Goal: Task Accomplishment & Management: Manage account settings

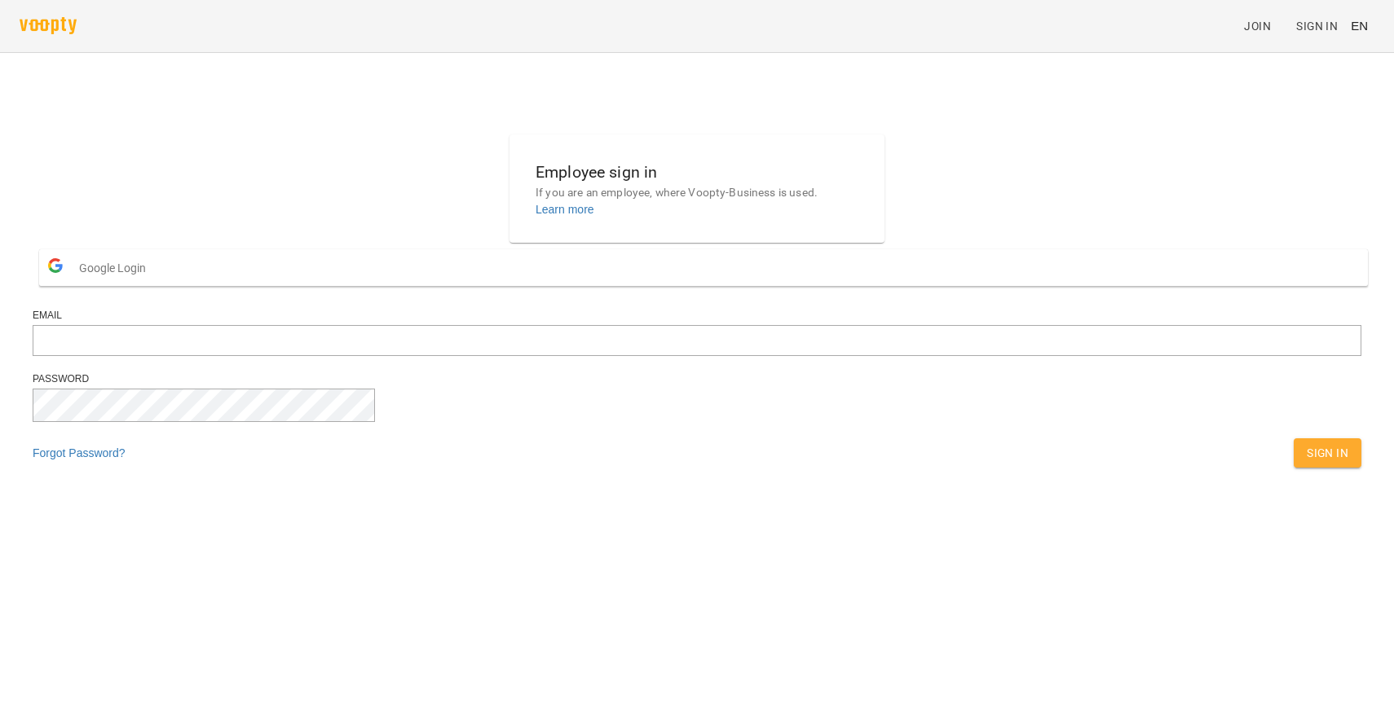
click at [705, 286] on button "Google Login" at bounding box center [703, 267] width 1329 height 37
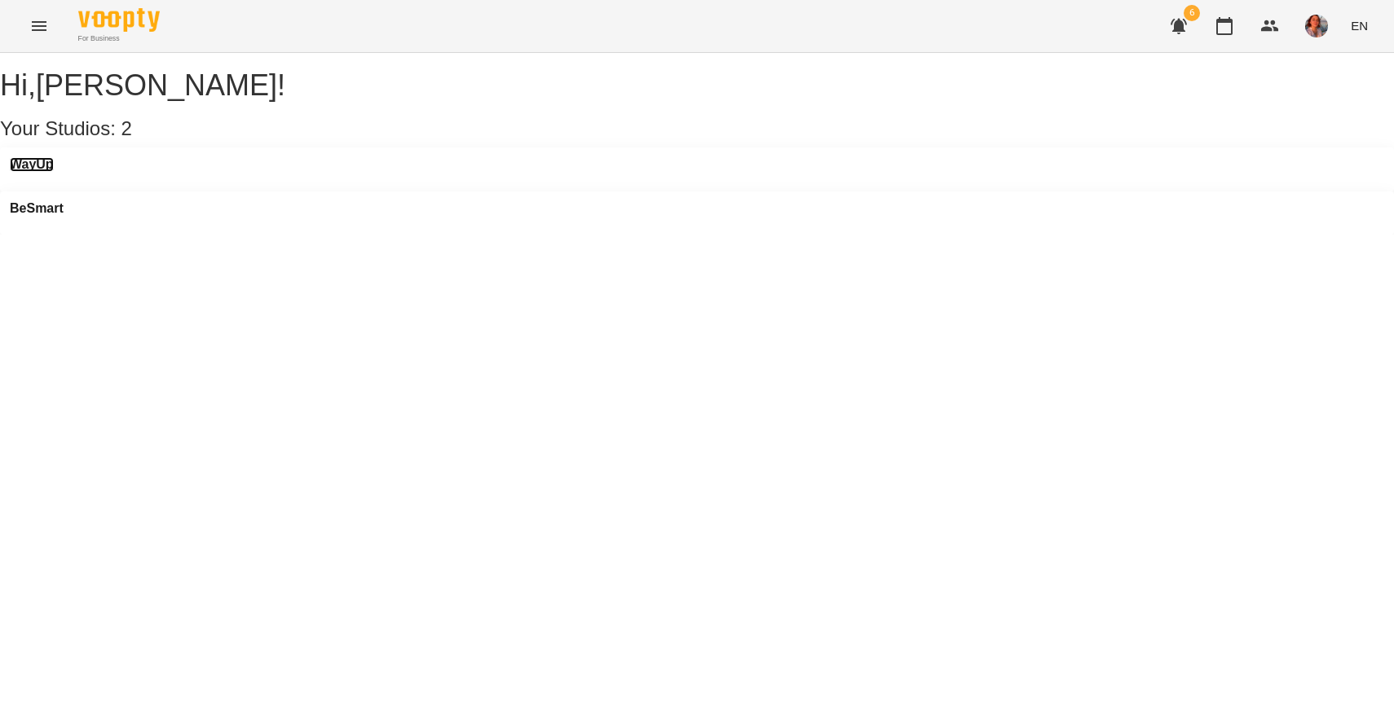
click at [54, 172] on h3 "WayUp" at bounding box center [32, 164] width 44 height 15
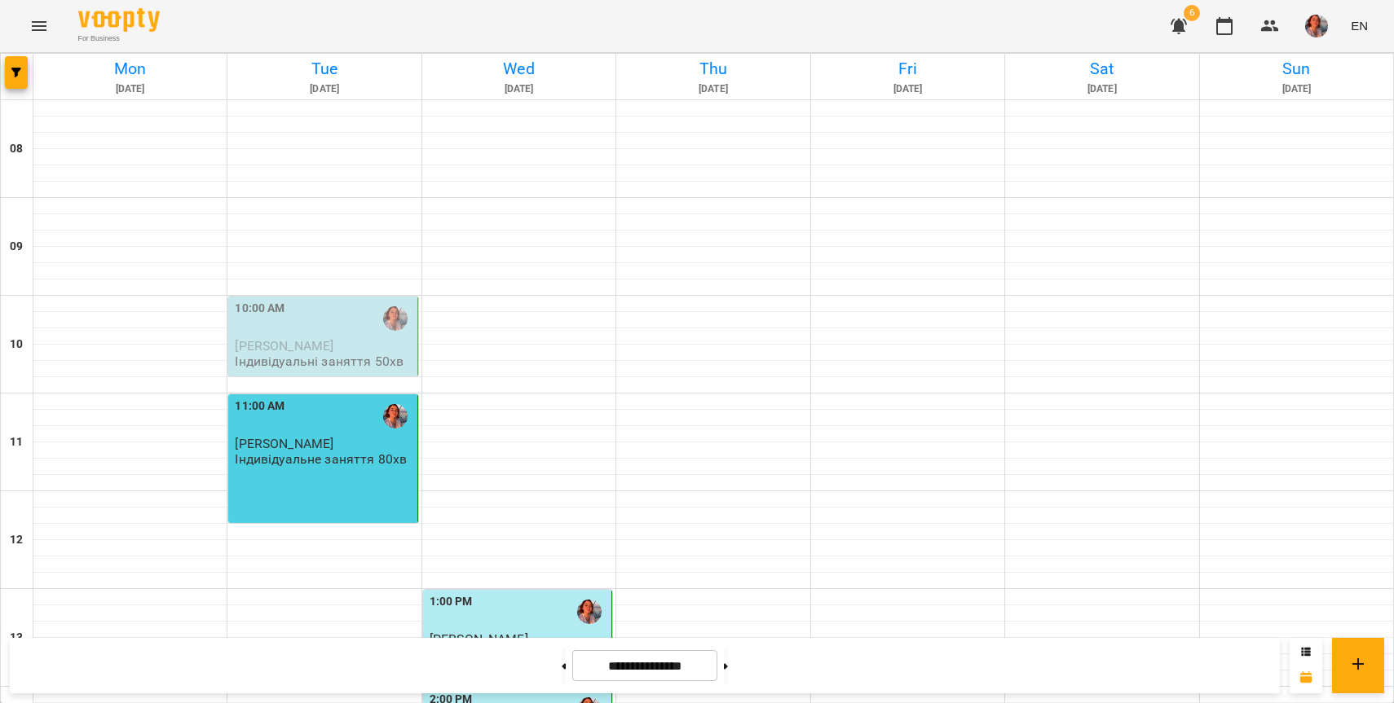
scroll to position [814, 0]
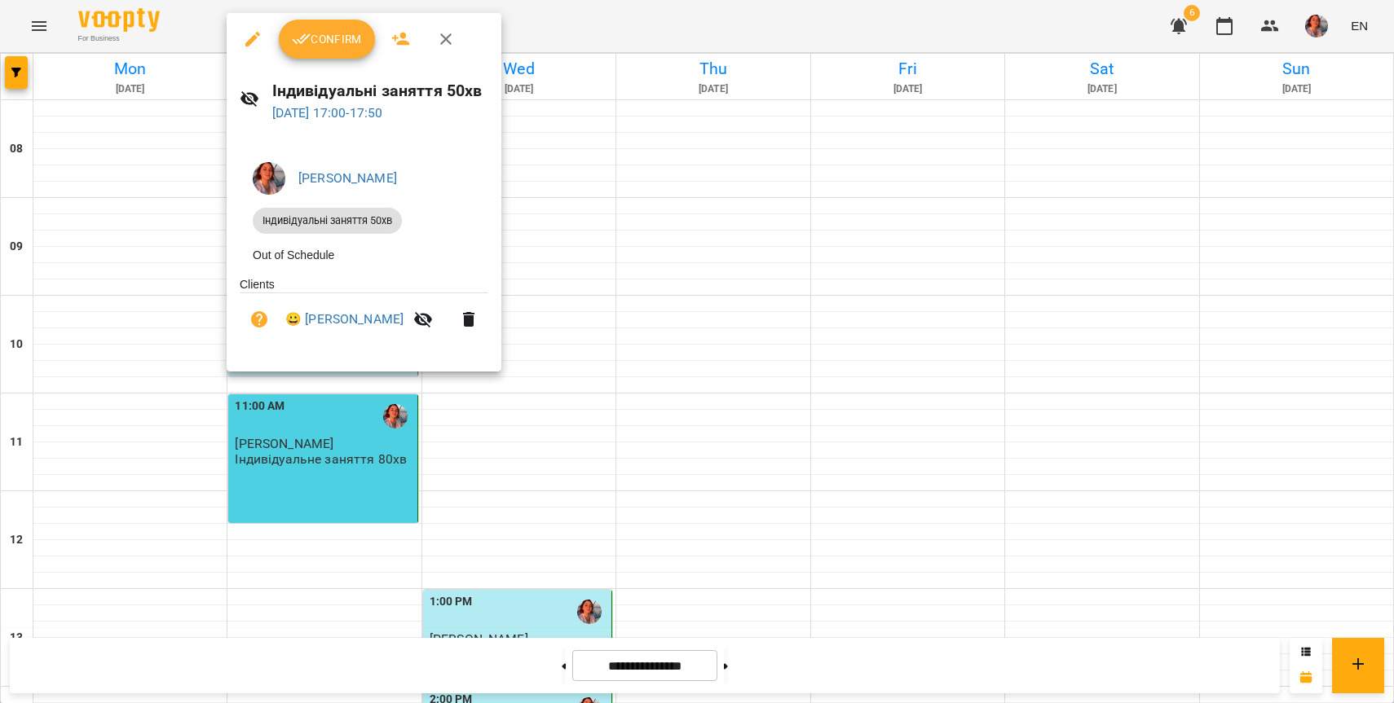
click at [240, 46] on button "button" at bounding box center [252, 39] width 39 height 39
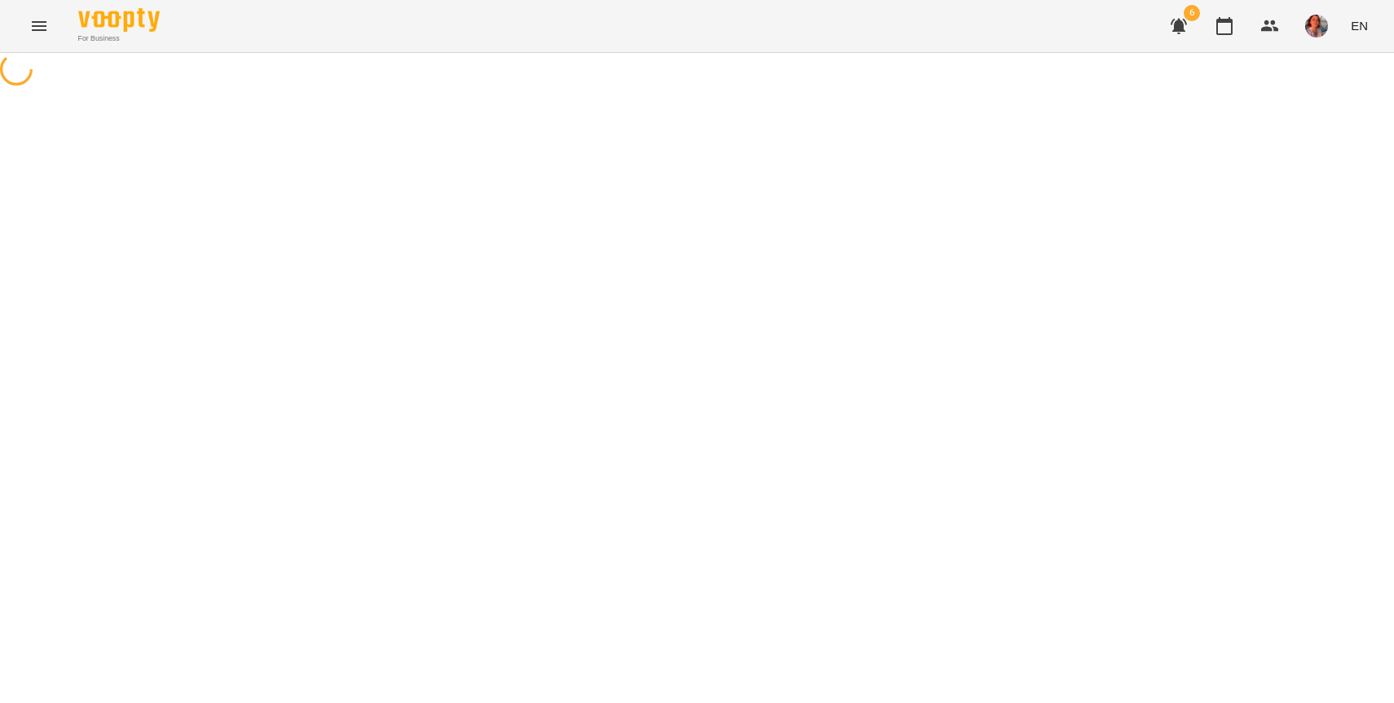
select select "**********"
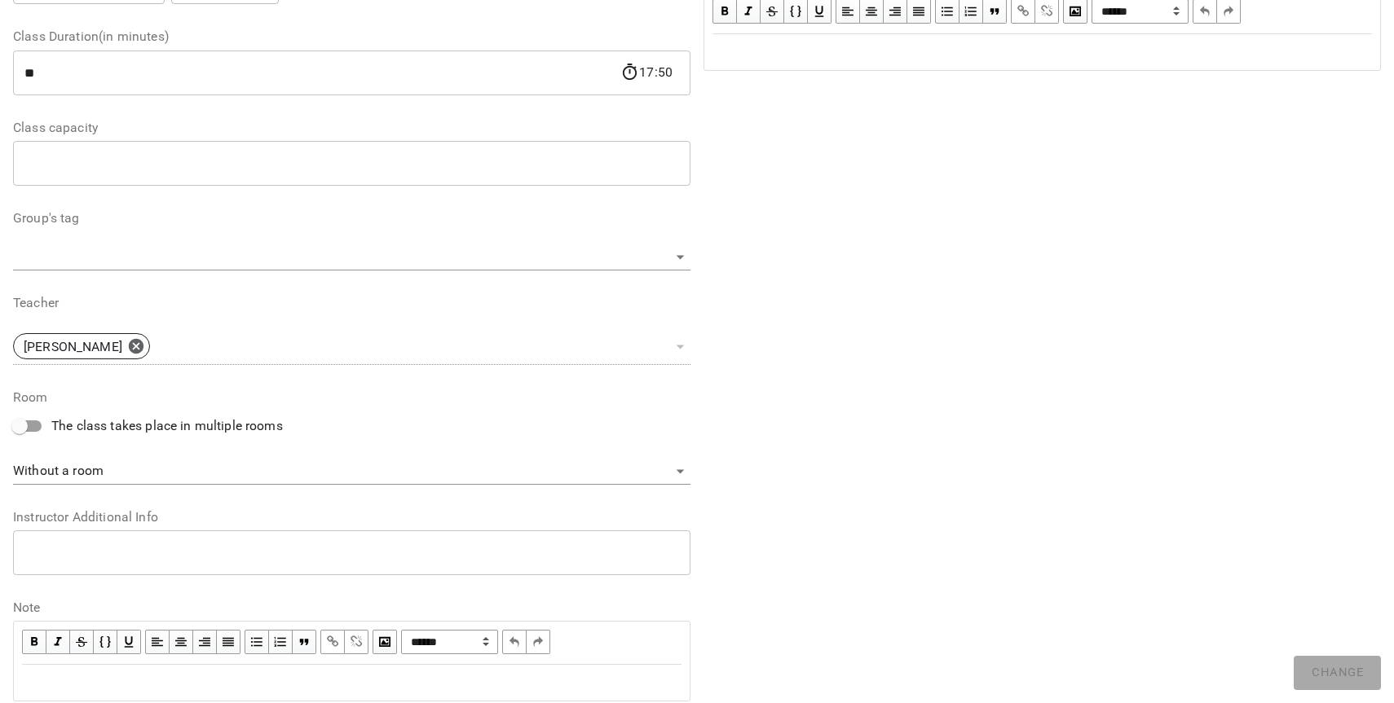
scroll to position [362, 0]
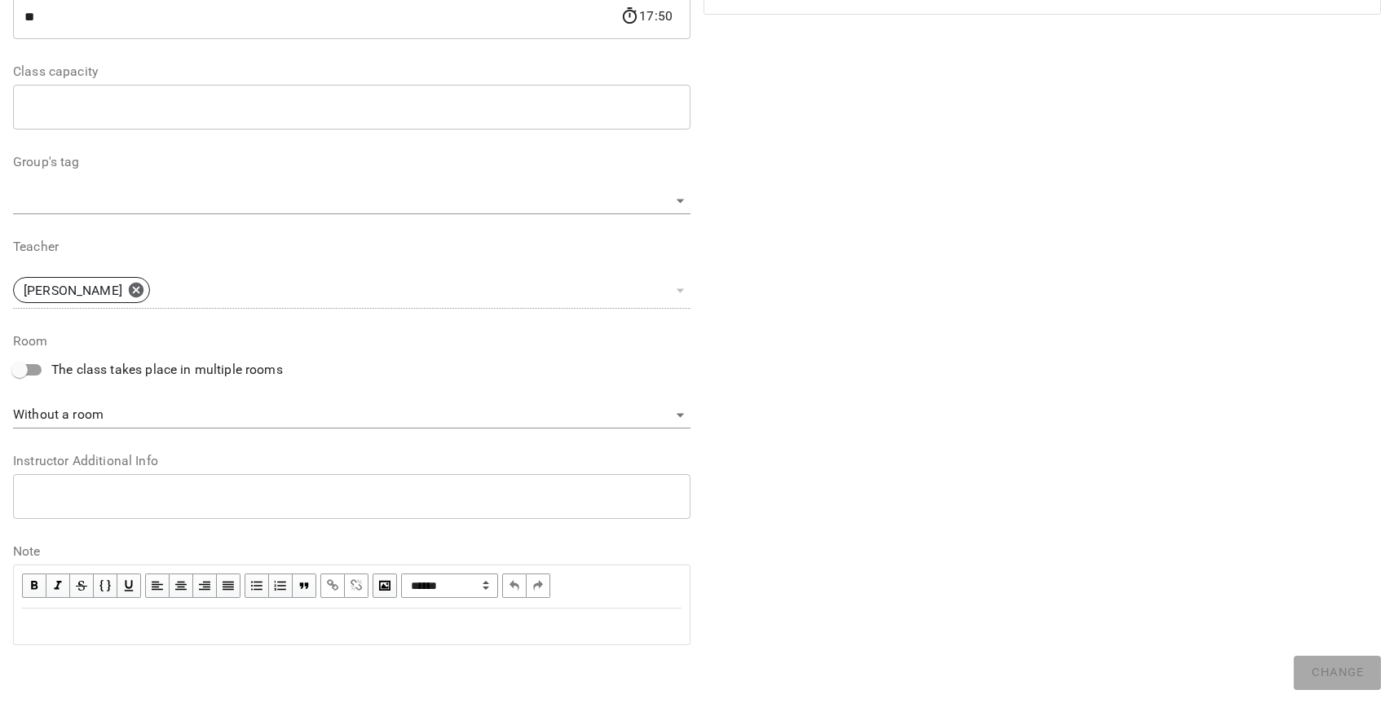
click at [479, 615] on div "Edit text" at bounding box center [352, 627] width 674 height 34
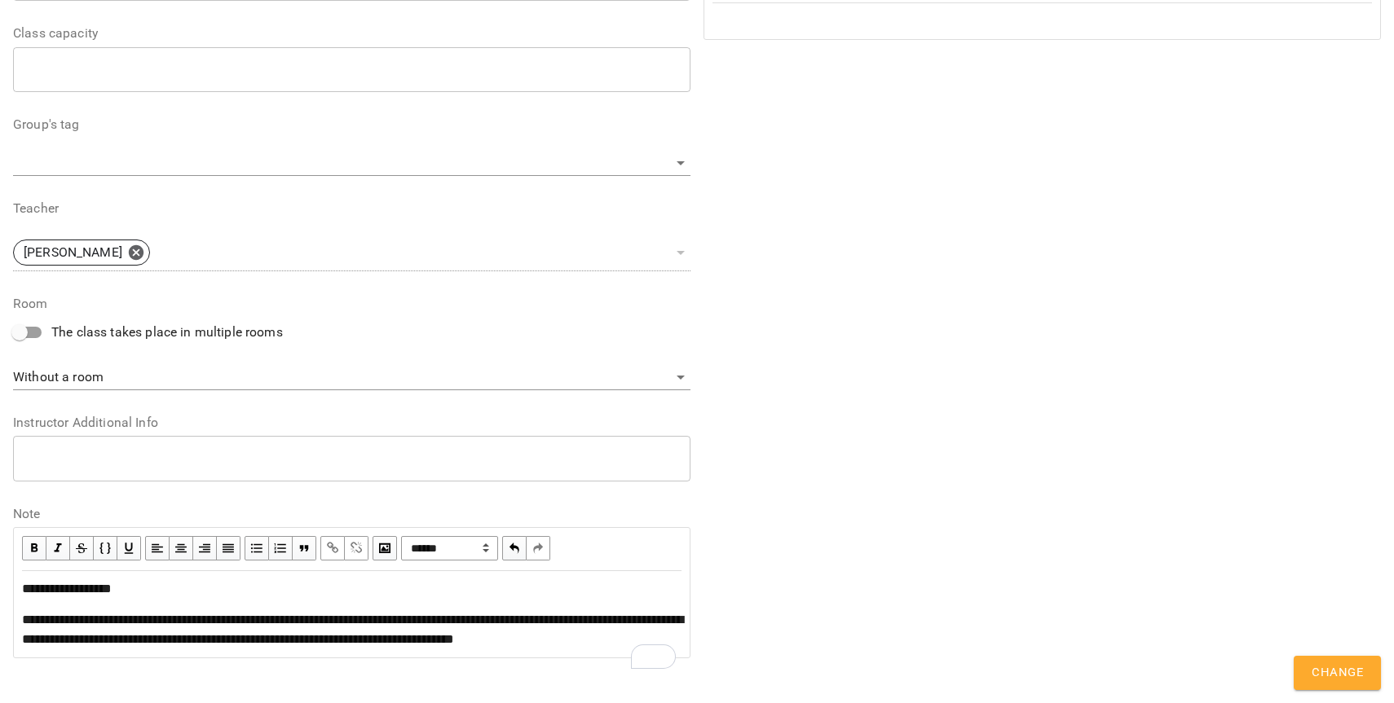
scroll to position [501, 0]
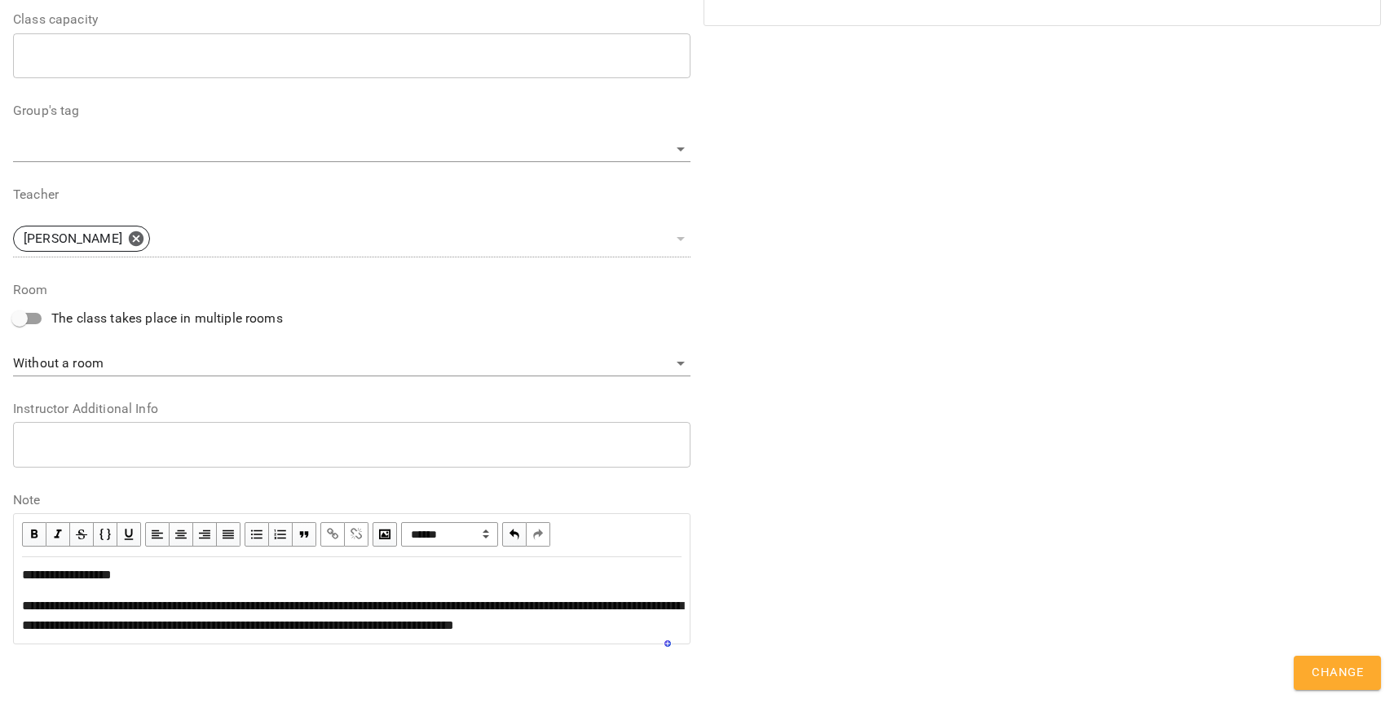
click at [1361, 653] on div "**********" at bounding box center [1042, 154] width 690 height 1019
click at [1321, 672] on span "Change" at bounding box center [1337, 673] width 51 height 21
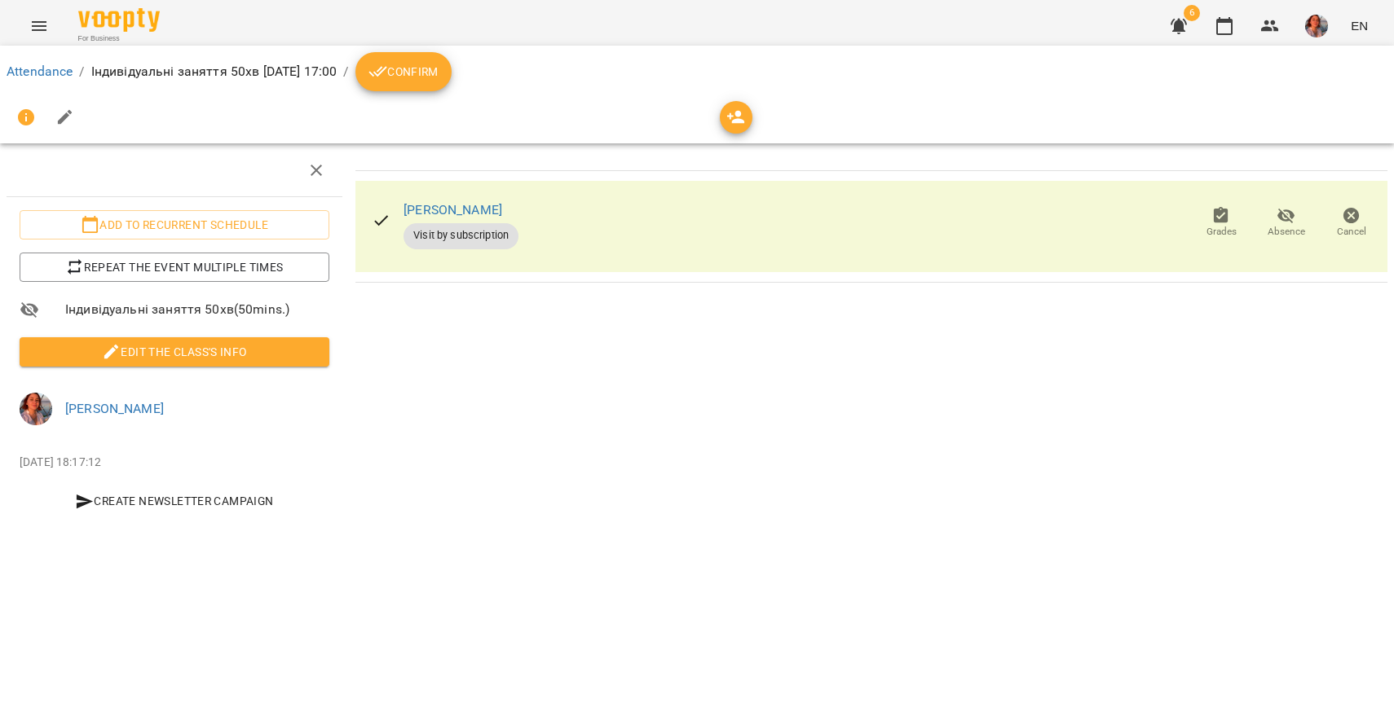
click at [439, 75] on span "Confirm" at bounding box center [403, 72] width 70 height 20
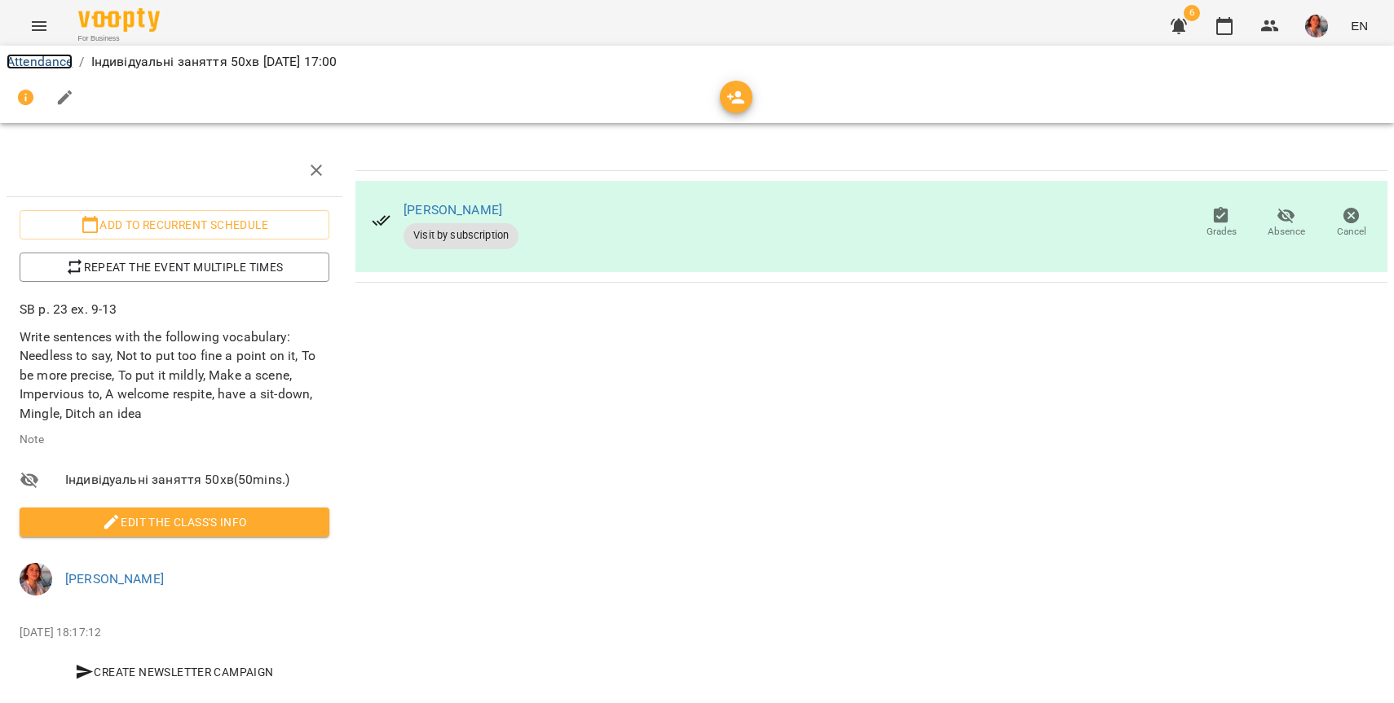
click at [66, 64] on link "Attendance" at bounding box center [40, 61] width 66 height 15
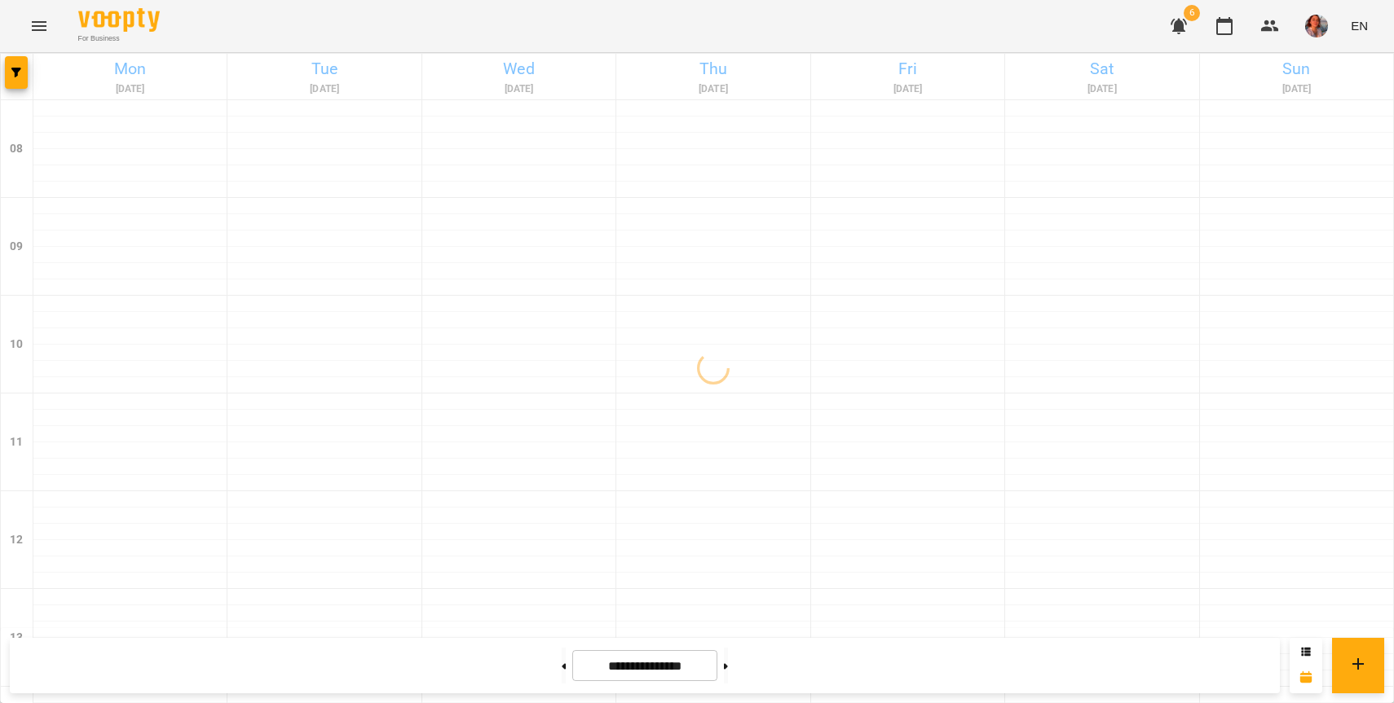
scroll to position [498, 0]
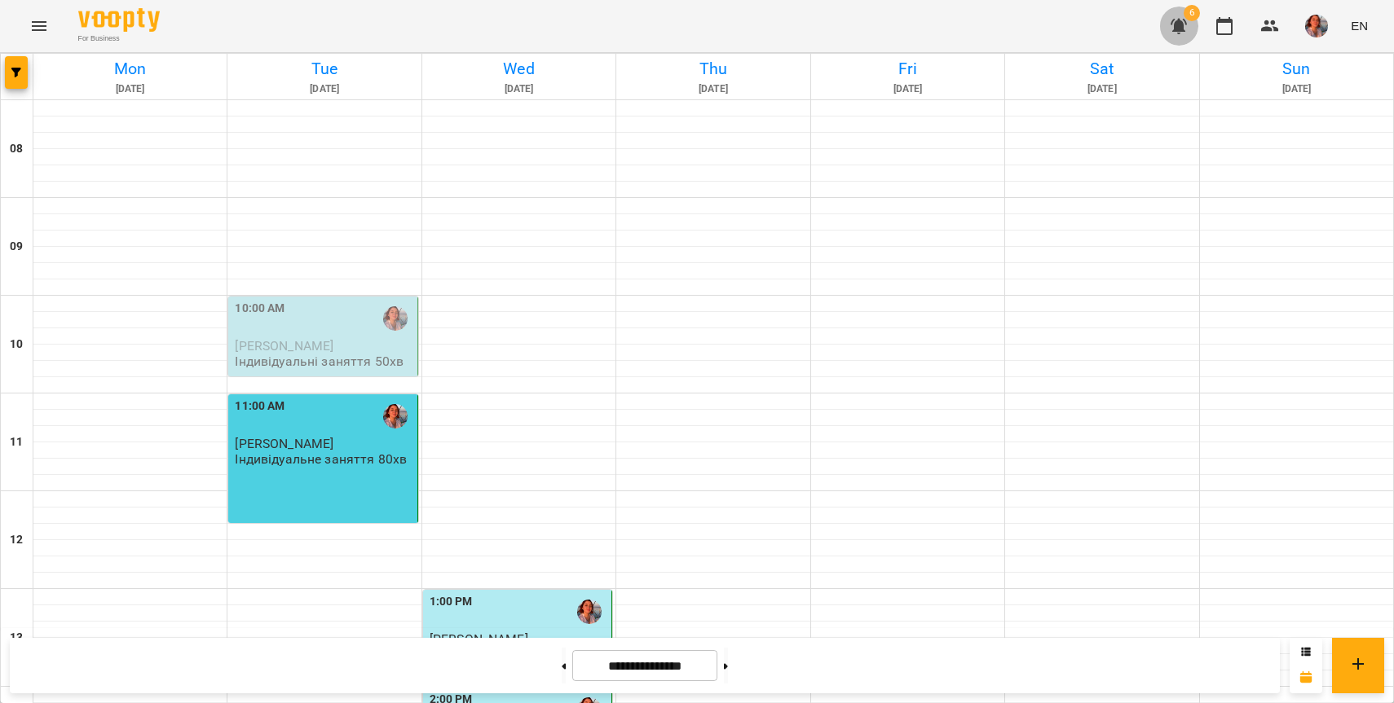
click at [1176, 31] on icon "button" at bounding box center [1179, 26] width 16 height 15
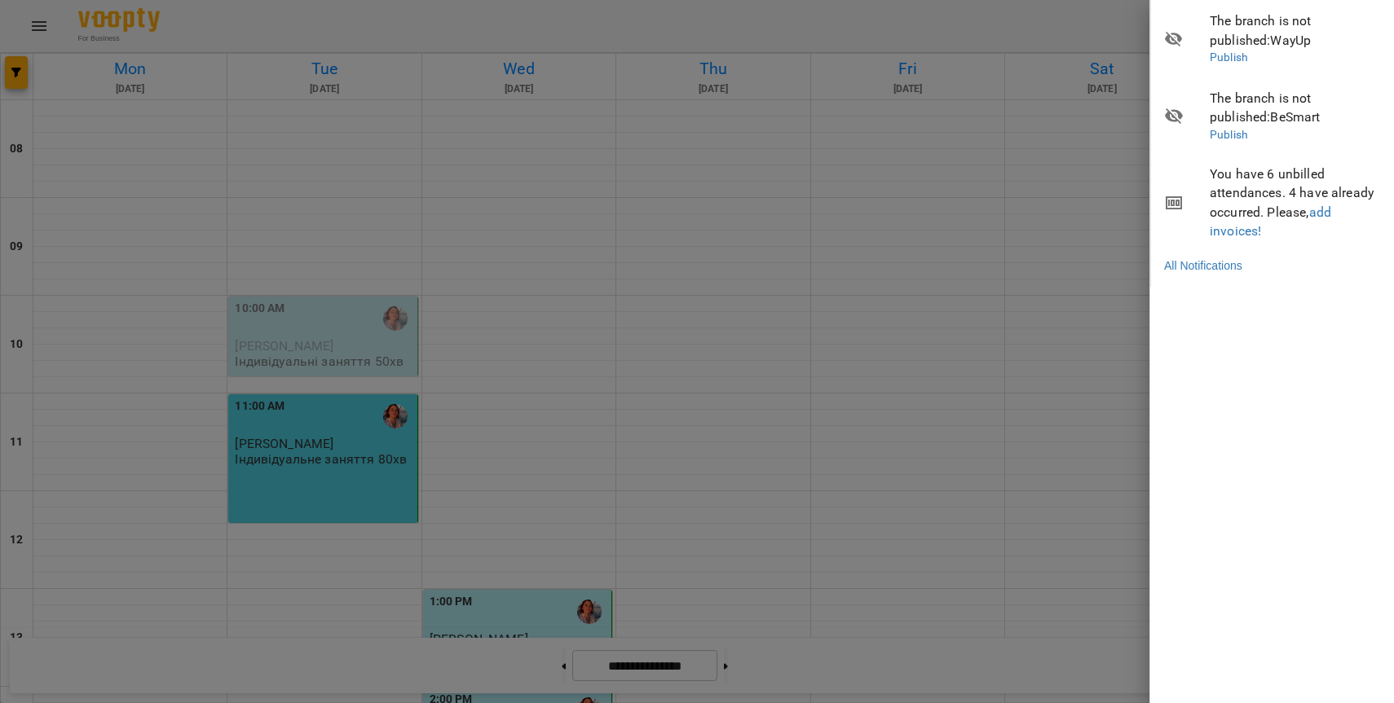
click at [893, 108] on div at bounding box center [697, 351] width 1394 height 703
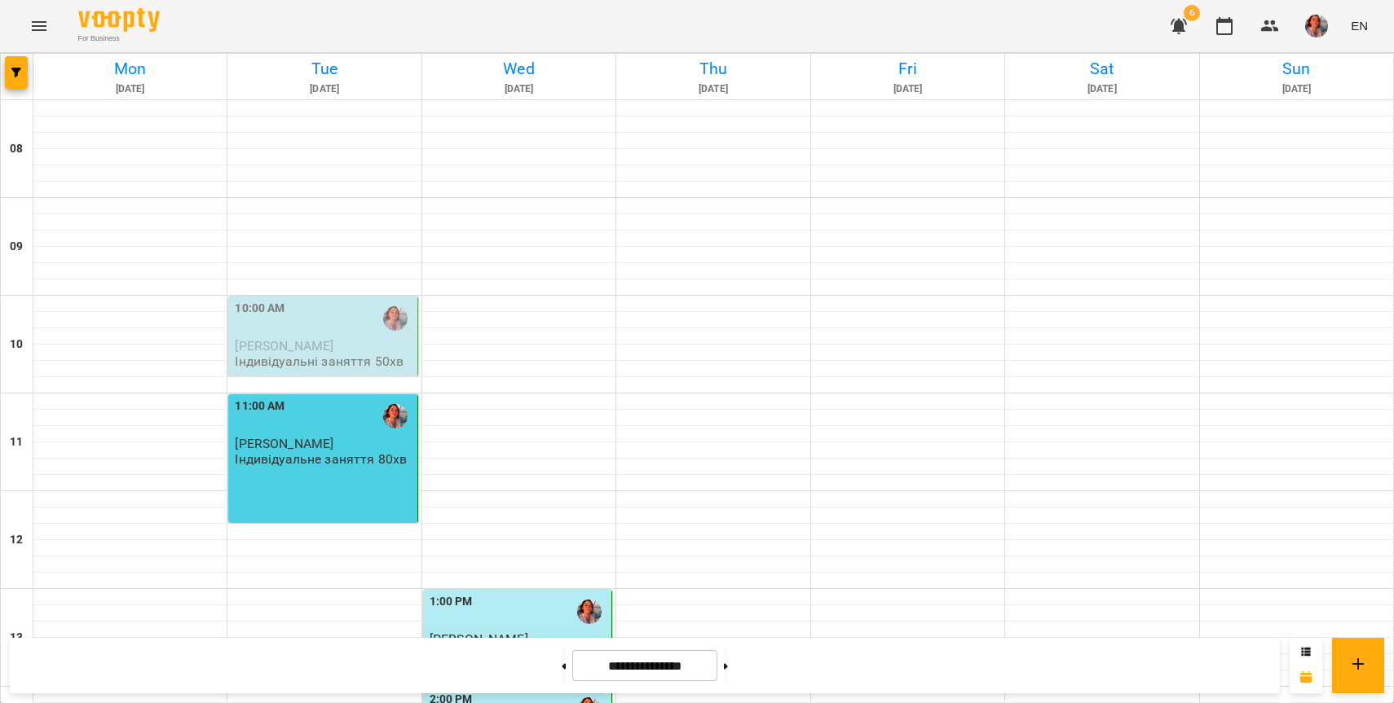
scroll to position [746, 0]
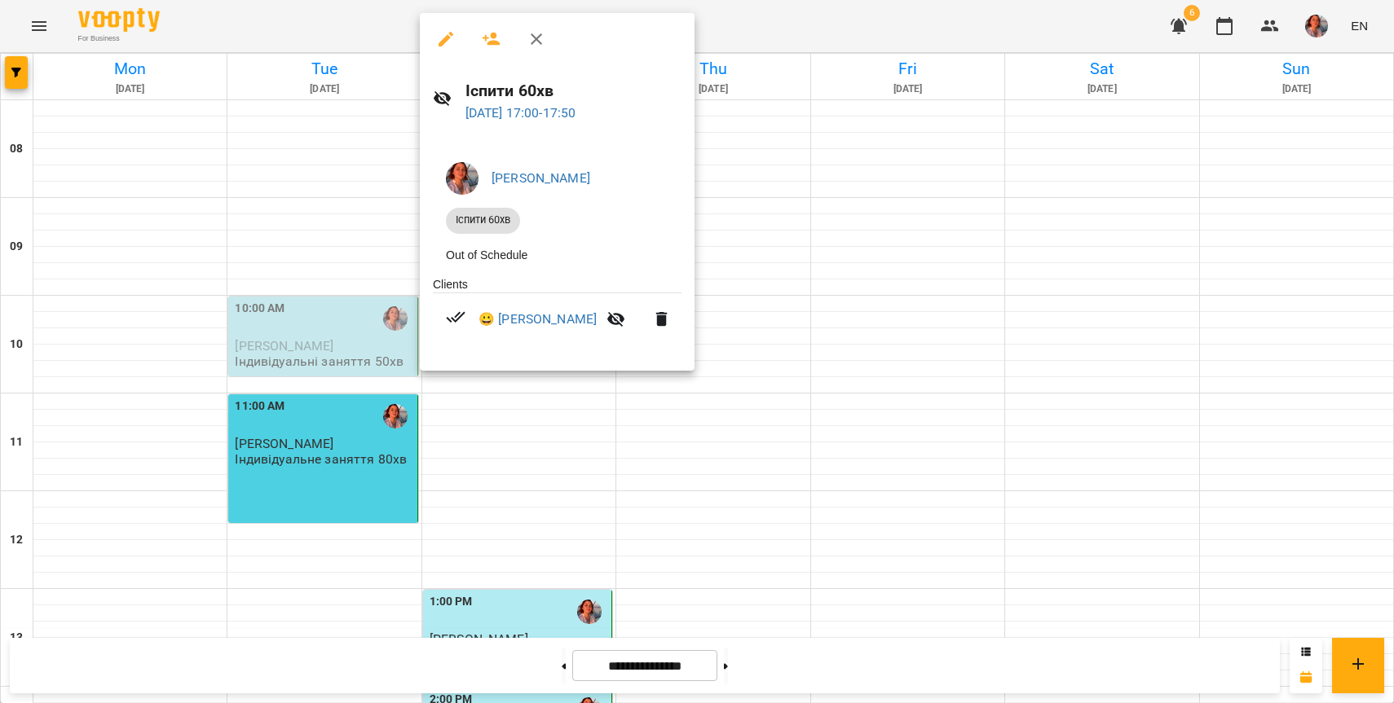
click at [763, 254] on div at bounding box center [697, 351] width 1394 height 703
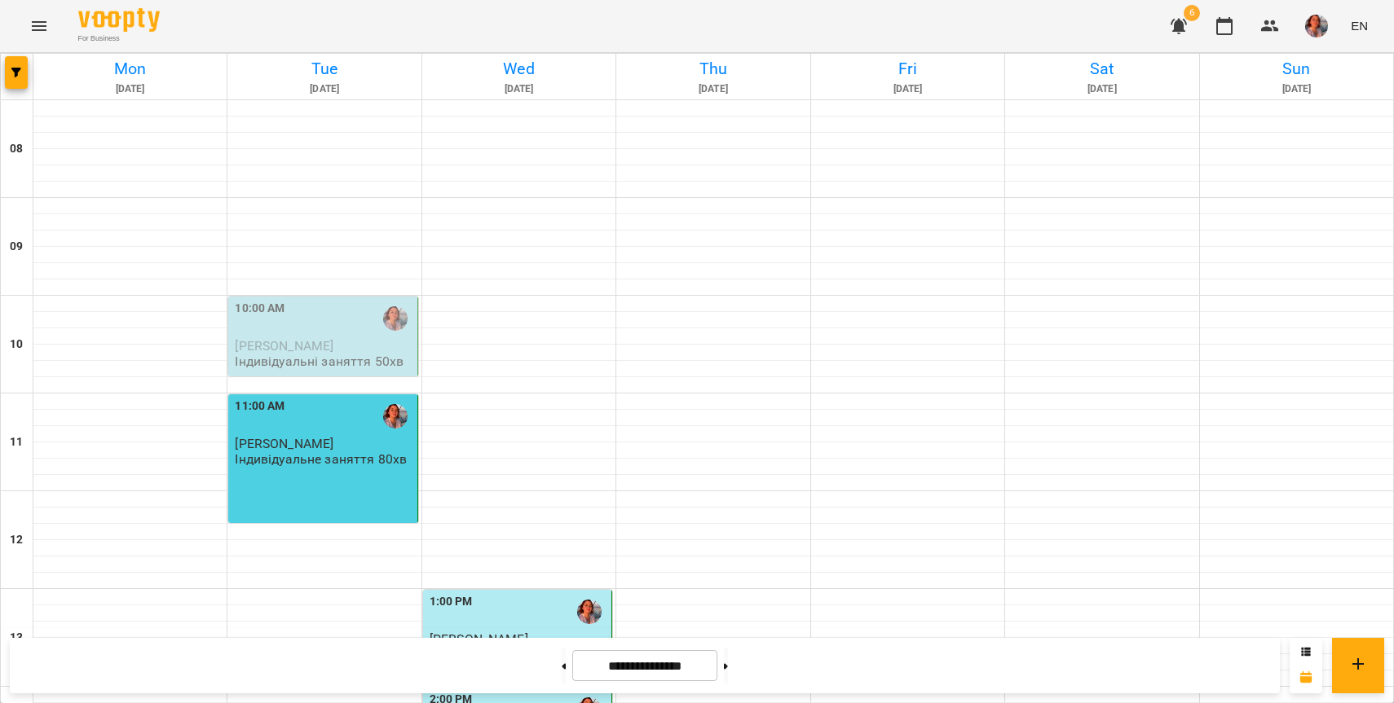
scroll to position [3, 0]
click at [318, 327] on div "10:00 AM" at bounding box center [324, 318] width 179 height 37
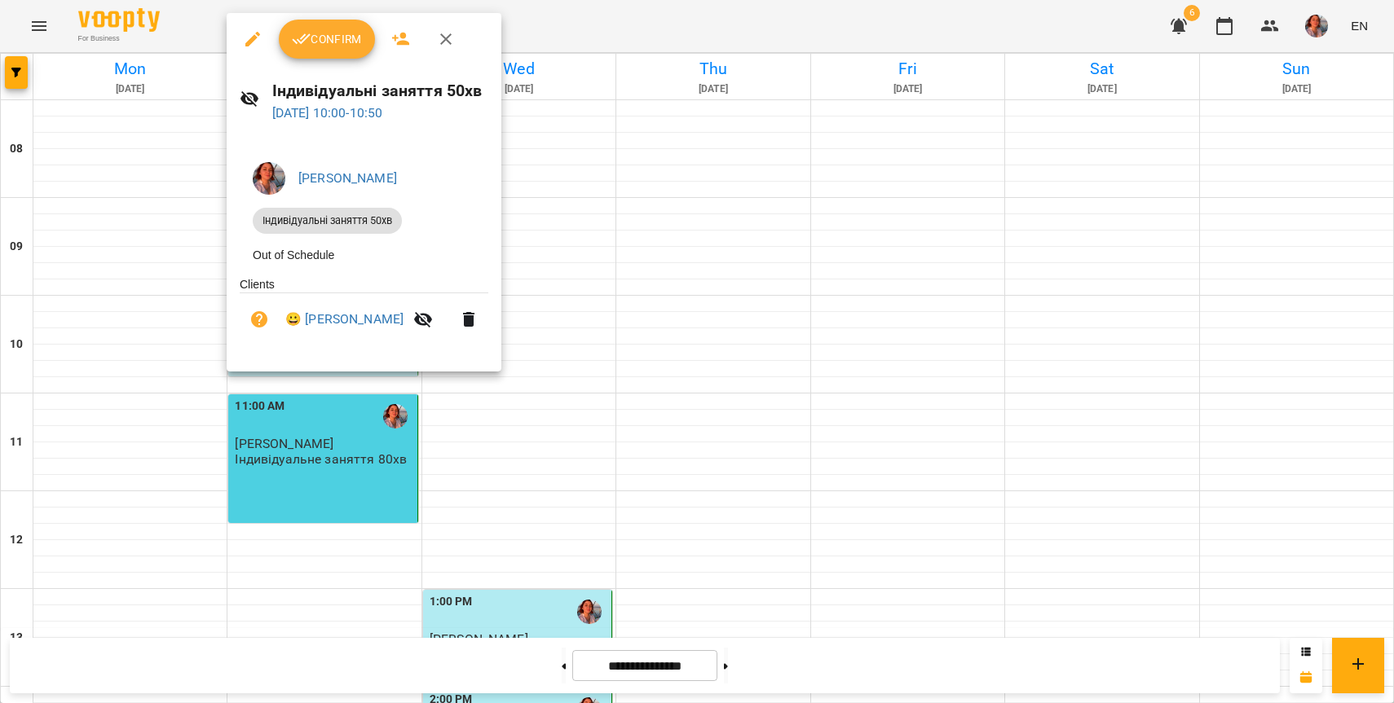
click at [334, 29] on span "Confirm" at bounding box center [327, 39] width 70 height 20
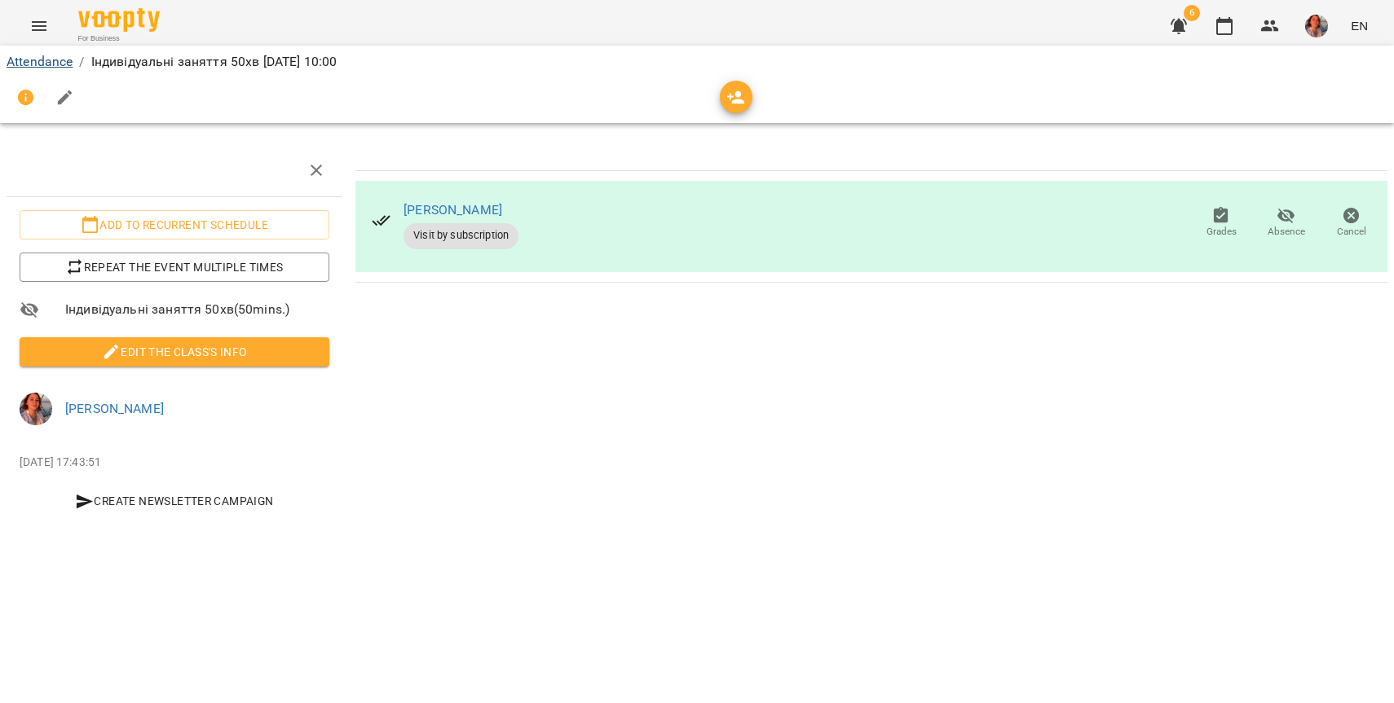
click at [73, 63] on ol "Attendance / Індивідуальні заняття 50хв Tue, 16 Sep 2025 10:00" at bounding box center [697, 62] width 1381 height 20
click at [65, 63] on link "Attendance" at bounding box center [40, 61] width 66 height 15
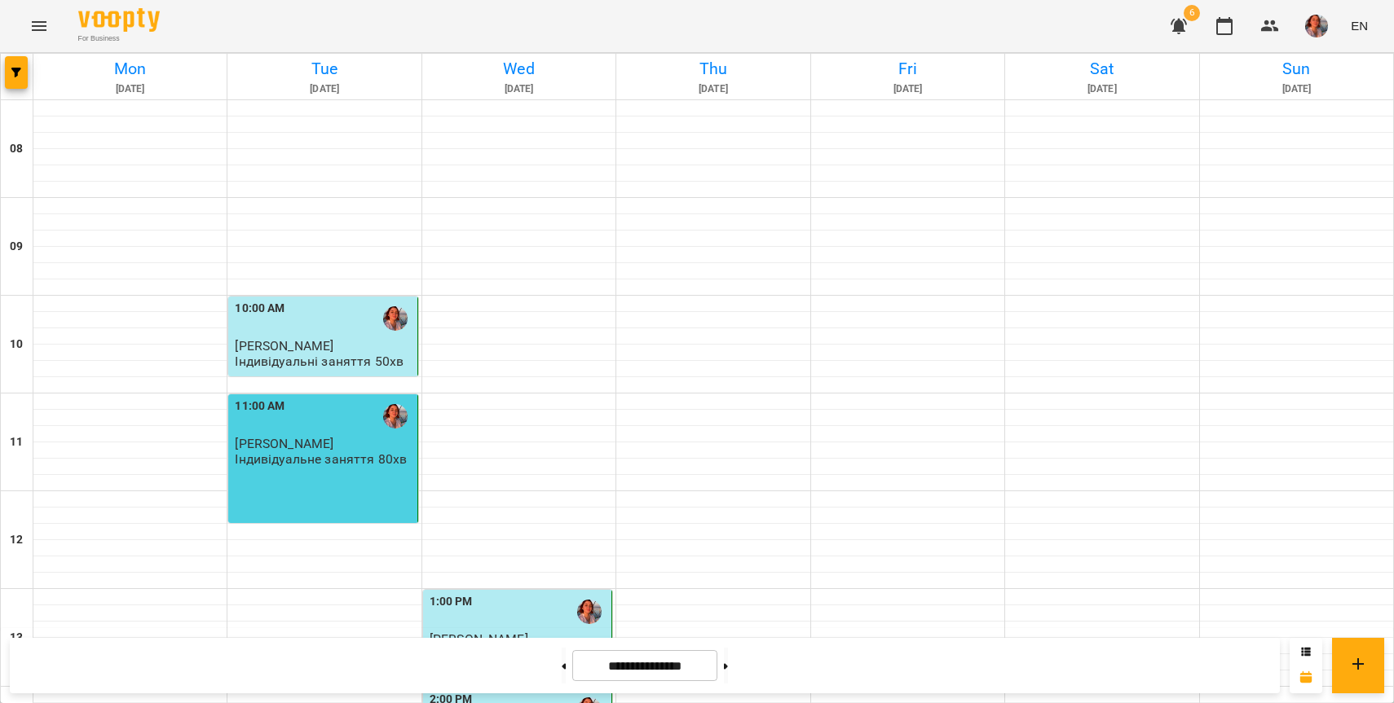
click at [1321, 30] on img "button" at bounding box center [1316, 26] width 23 height 23
click at [1325, 57] on span "[PERSON_NAME]" at bounding box center [1319, 62] width 110 height 20
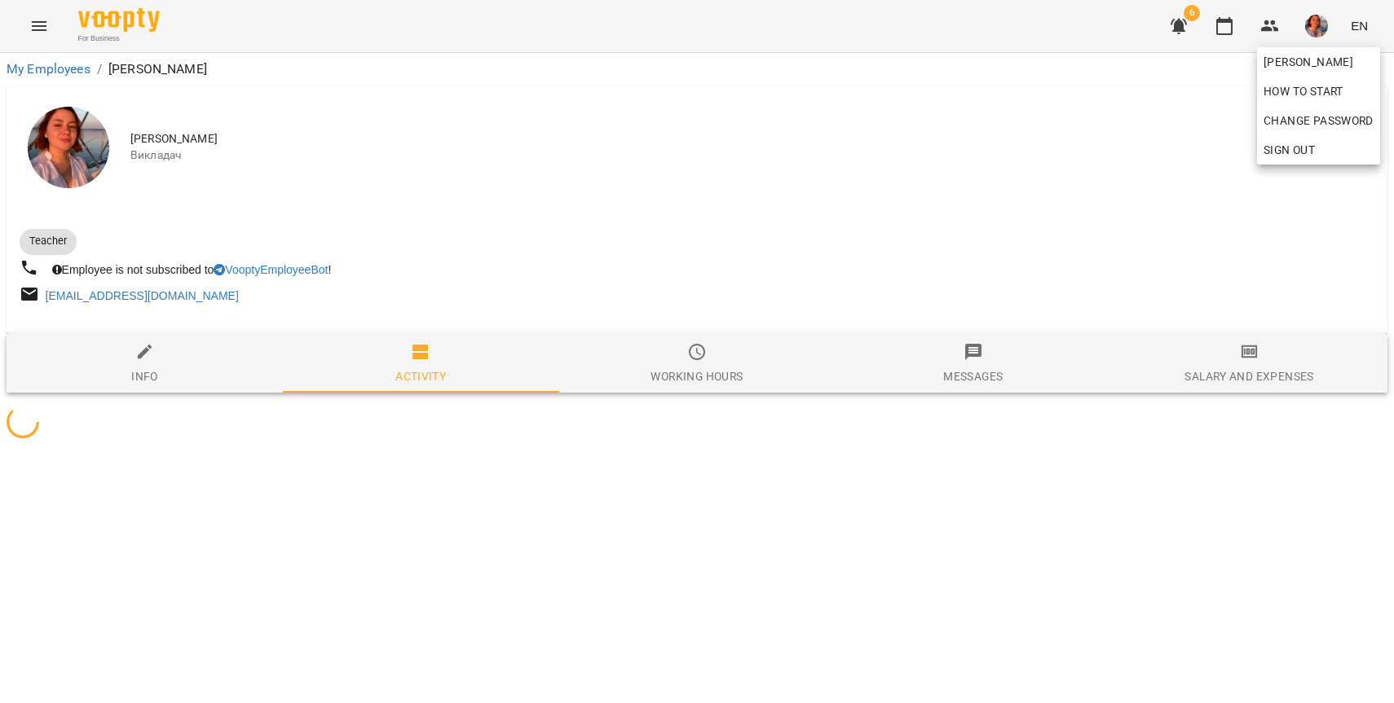
click at [1211, 368] on div at bounding box center [697, 351] width 1394 height 703
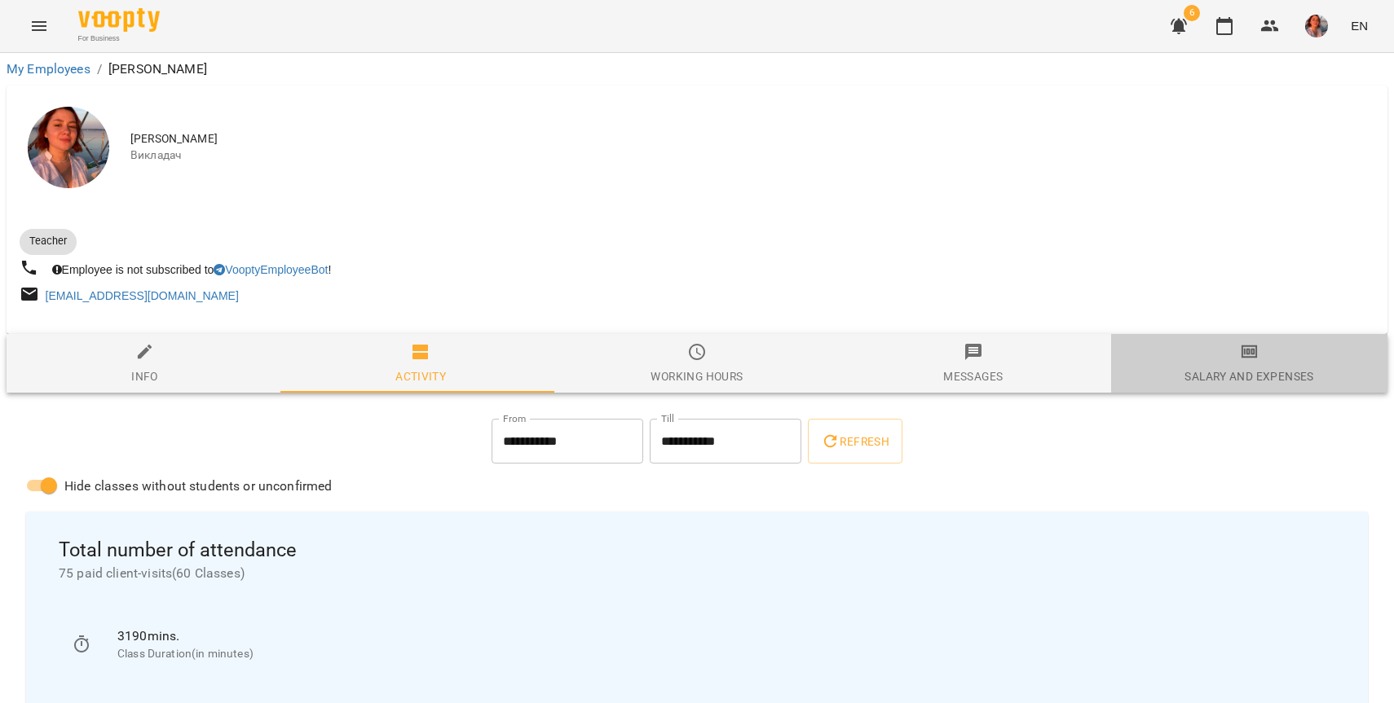
click at [1250, 368] on div "Salary and Expenses" at bounding box center [1248, 377] width 129 height 20
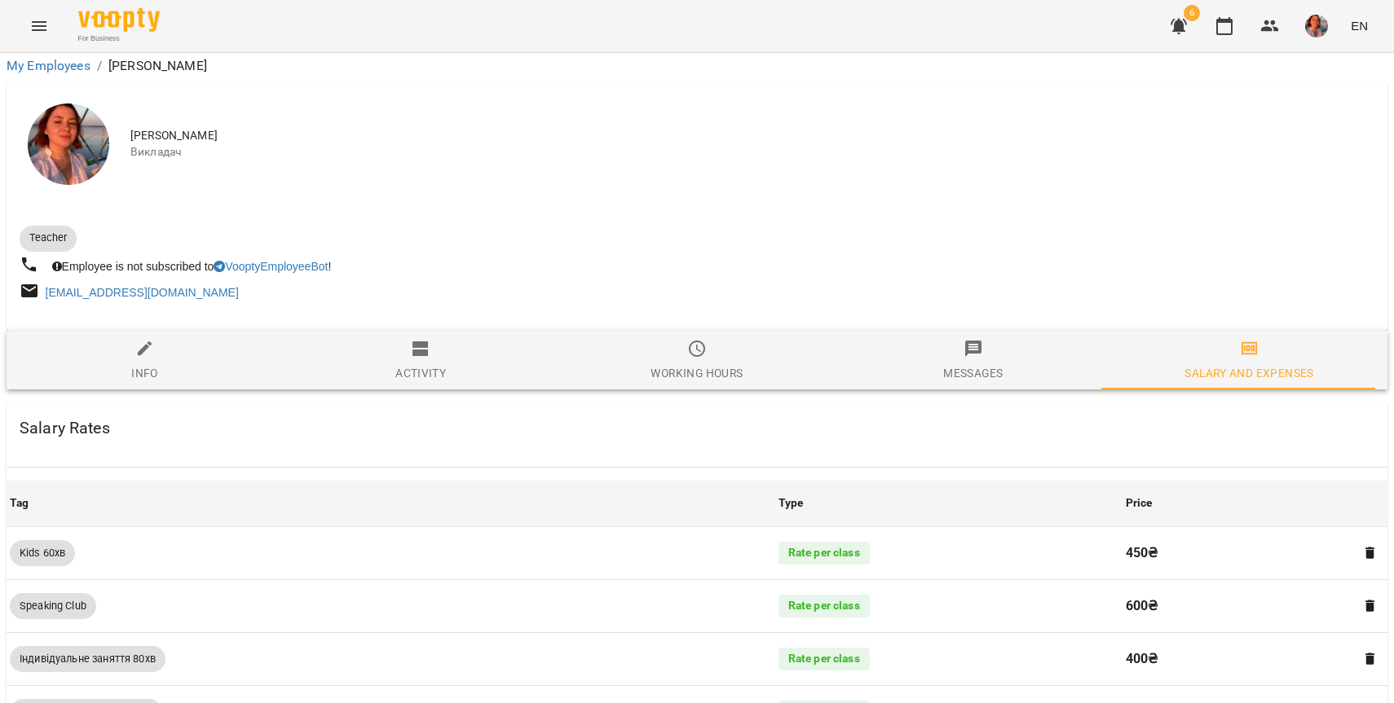
scroll to position [1423, 0]
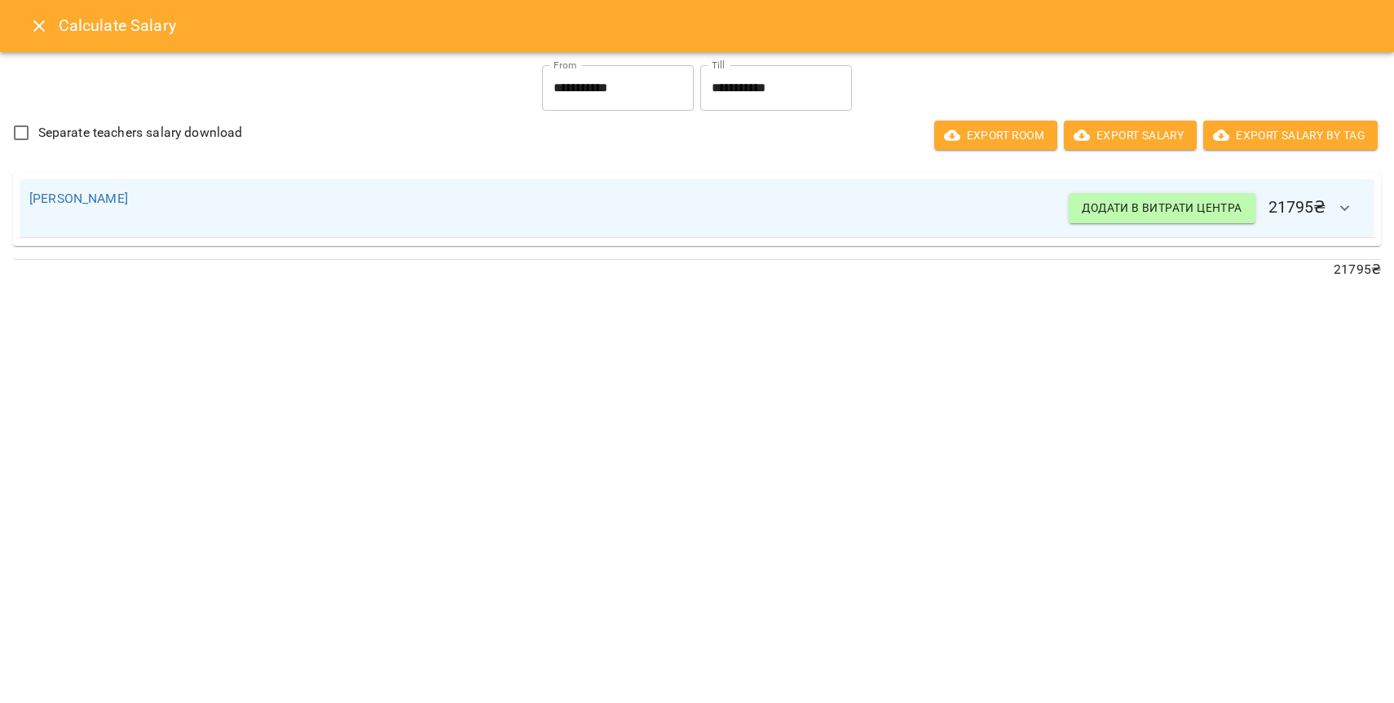
click at [37, 38] on button "Close" at bounding box center [39, 26] width 39 height 39
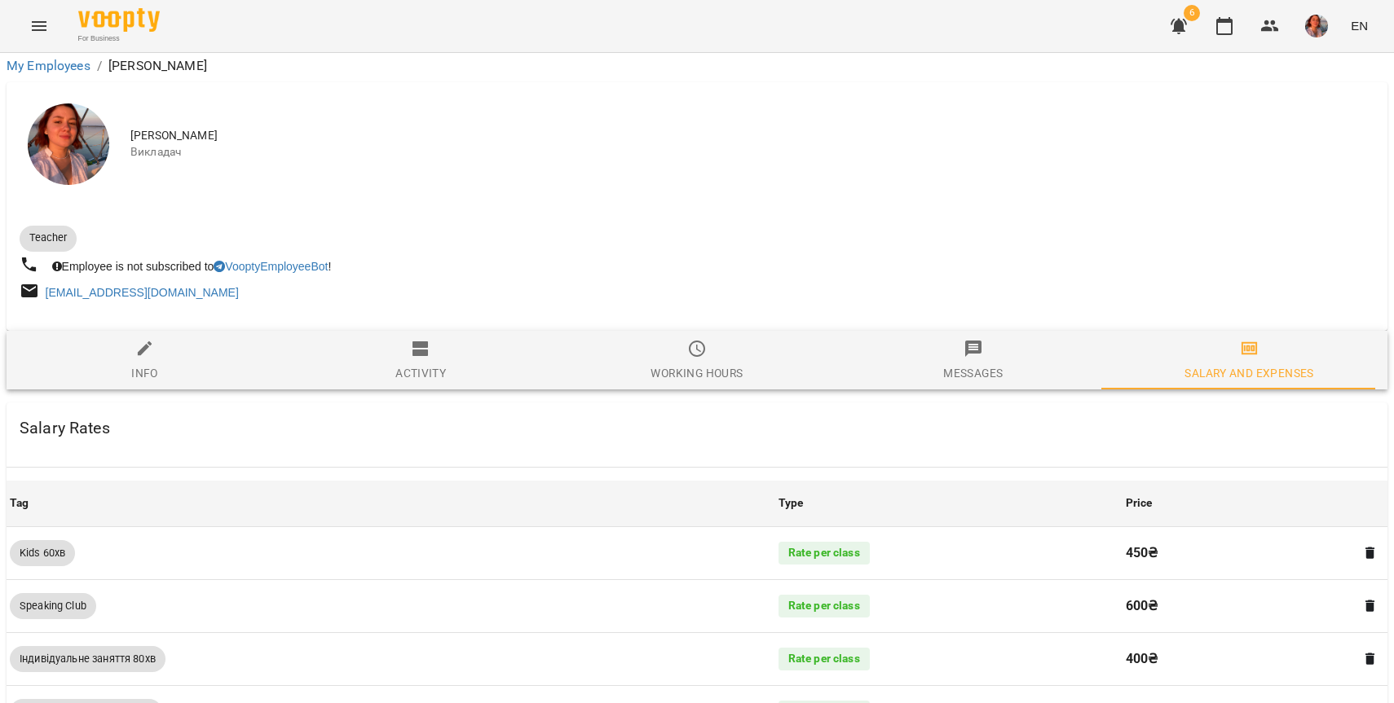
scroll to position [108, 0]
click at [1187, 20] on icon "button" at bounding box center [1179, 26] width 20 height 20
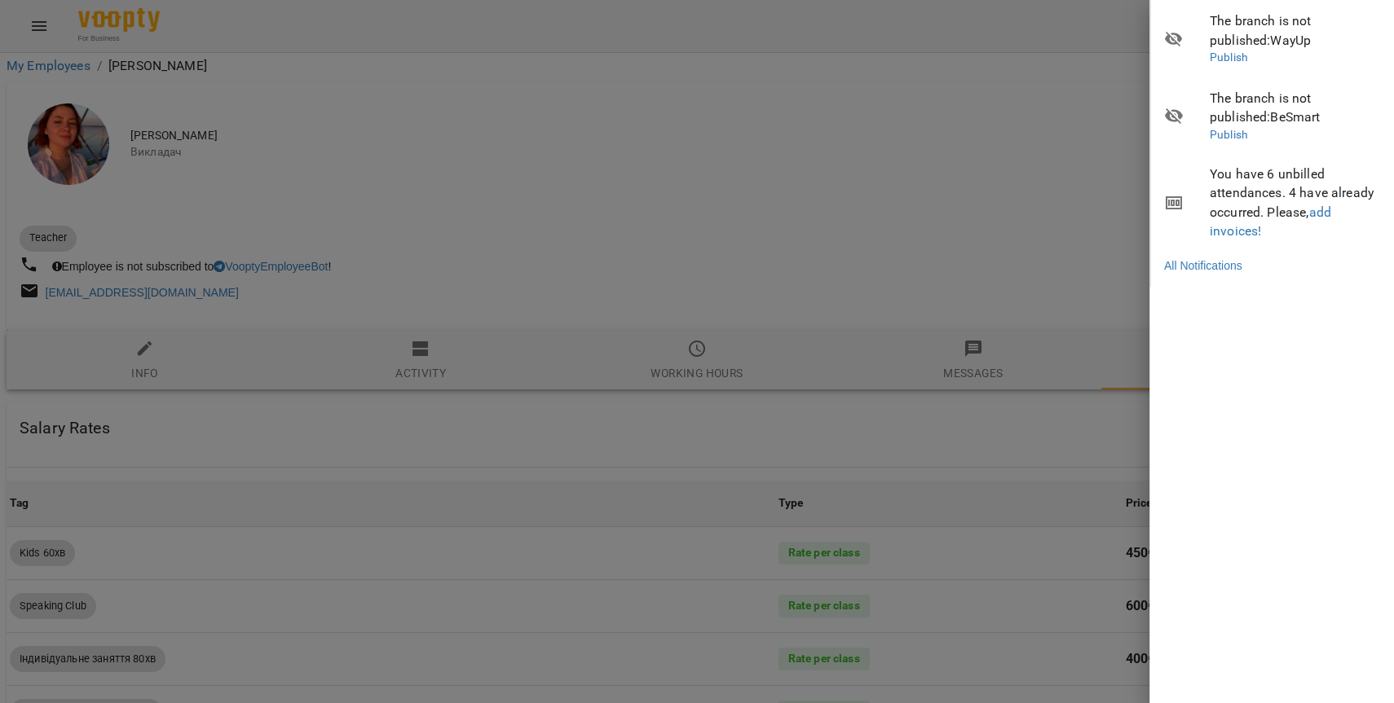
click at [1072, 69] on div at bounding box center [697, 351] width 1394 height 703
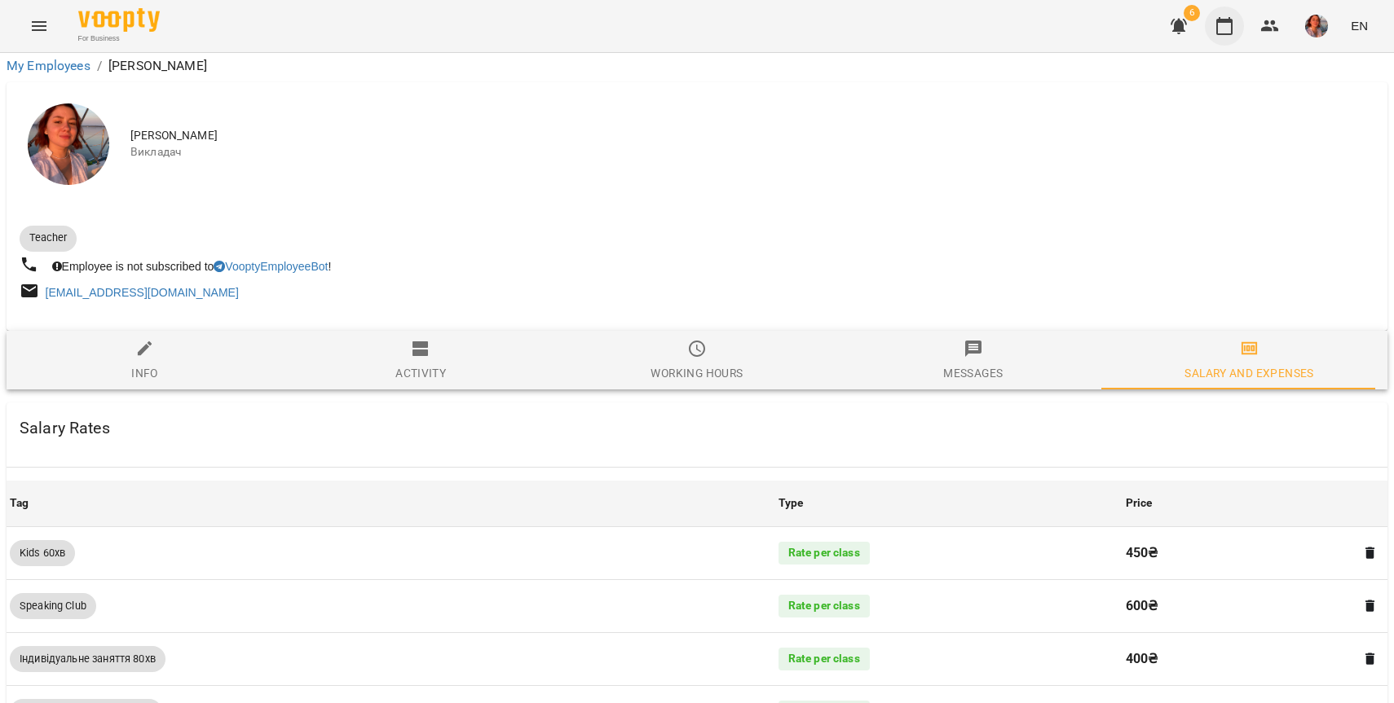
click at [1216, 30] on icon "button" at bounding box center [1225, 26] width 20 height 20
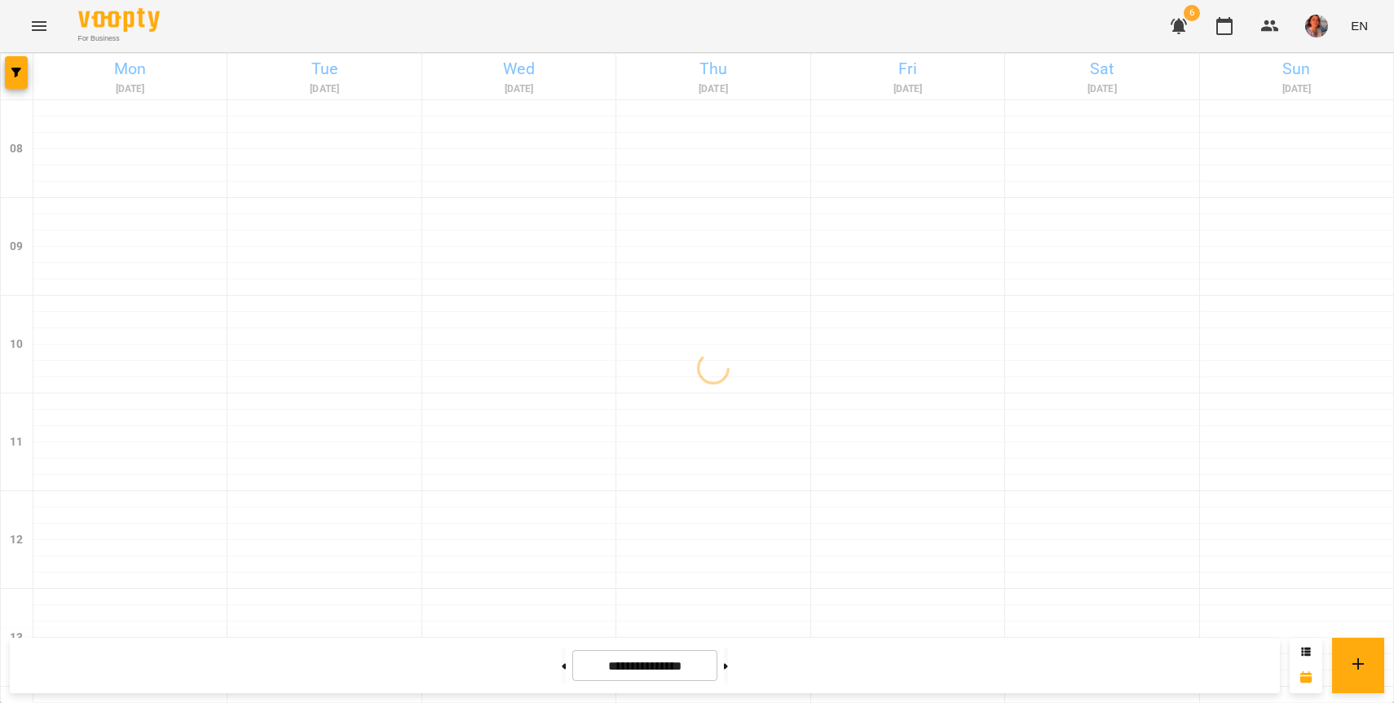
scroll to position [273, 0]
